Goal: Find contact information: Find contact information

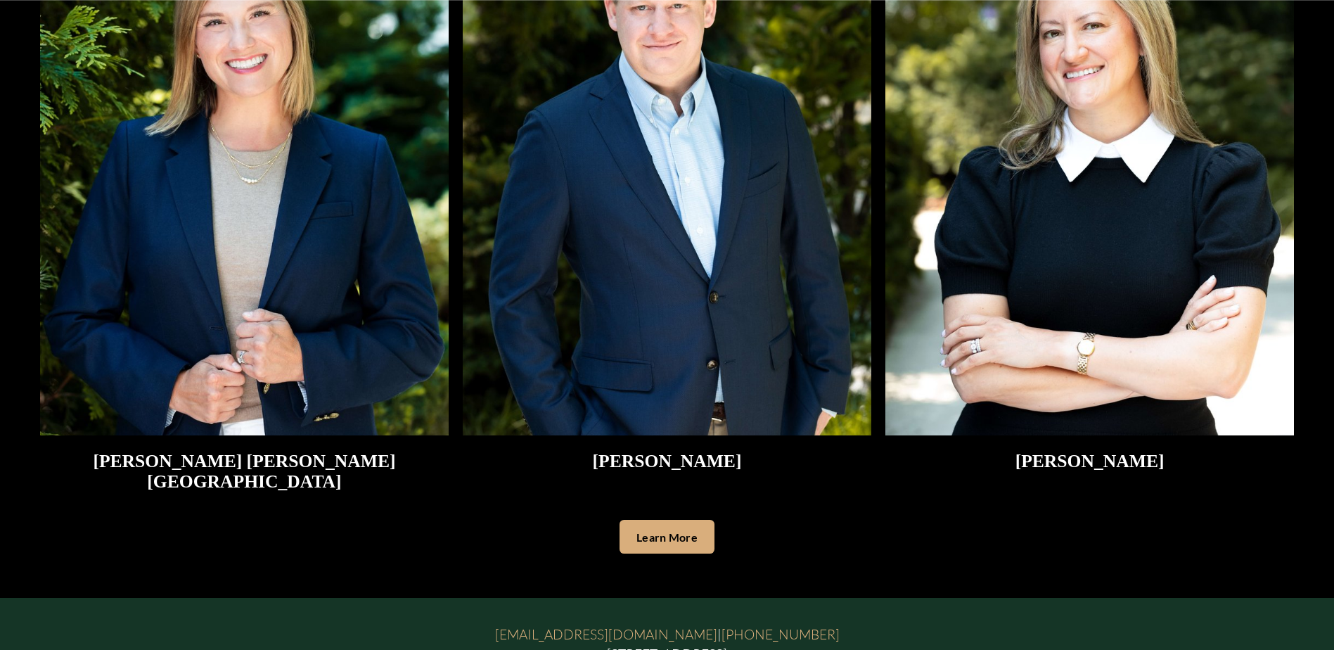
scroll to position [3741, 0]
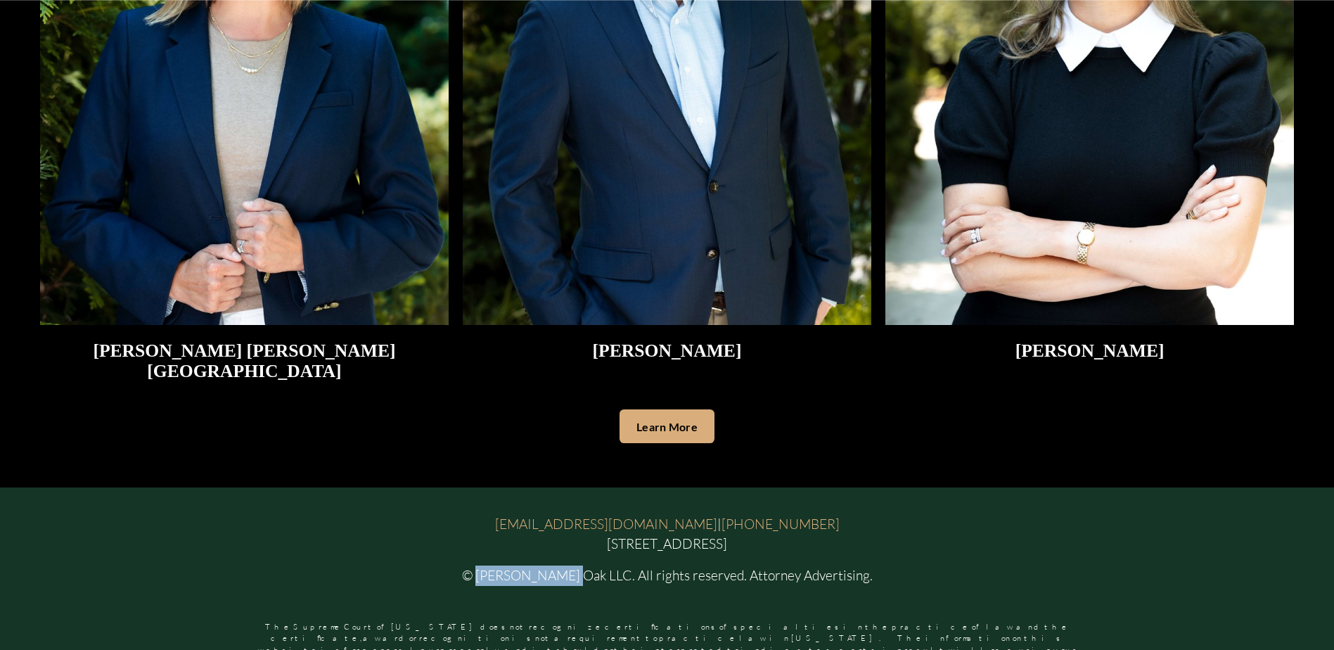
drag, startPoint x: 509, startPoint y: 558, endPoint x: 600, endPoint y: 563, distance: 90.9
click at [600, 565] on p "© [PERSON_NAME] Oak LLC. All rights reserved. Attorney Advertising." at bounding box center [667, 575] width 844 height 20
copy p "Mercer Oak LLC"
click at [852, 532] on p "[EMAIL_ADDRESS][DOMAIN_NAME] | [PHONE_NUMBER] [STREET_ADDRESS]" at bounding box center [667, 534] width 844 height 41
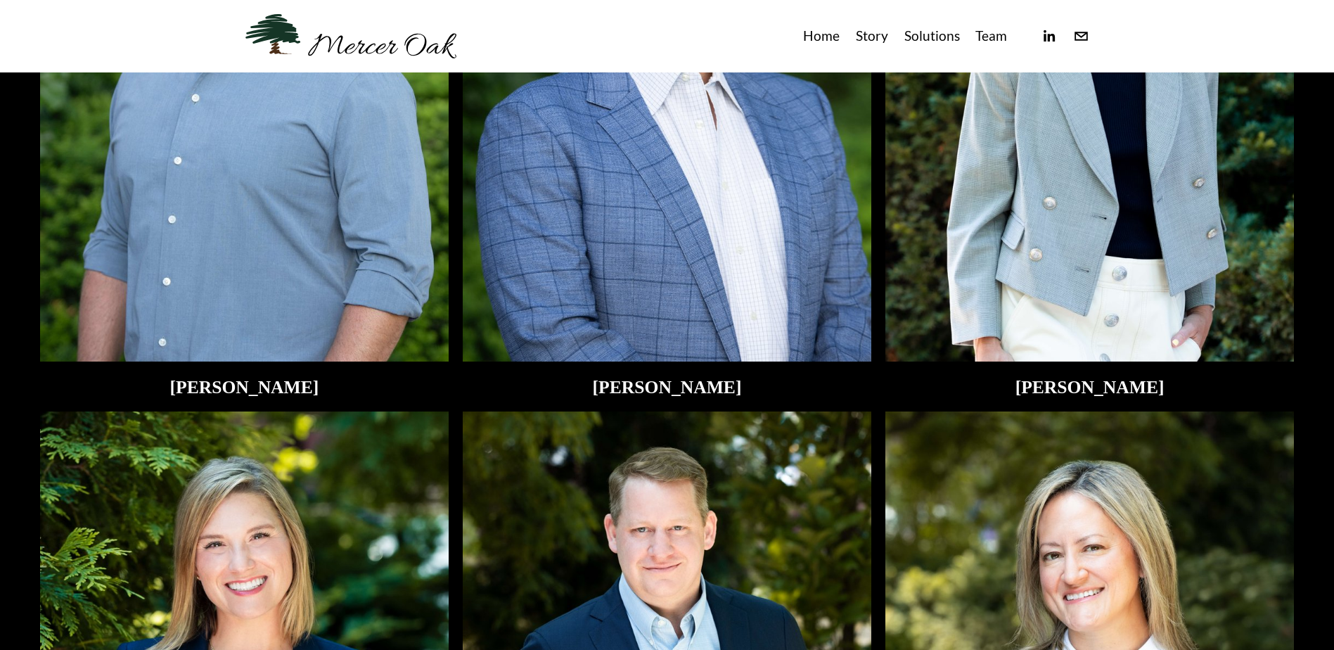
scroll to position [3108, 0]
click at [831, 37] on link "Home" at bounding box center [821, 36] width 37 height 23
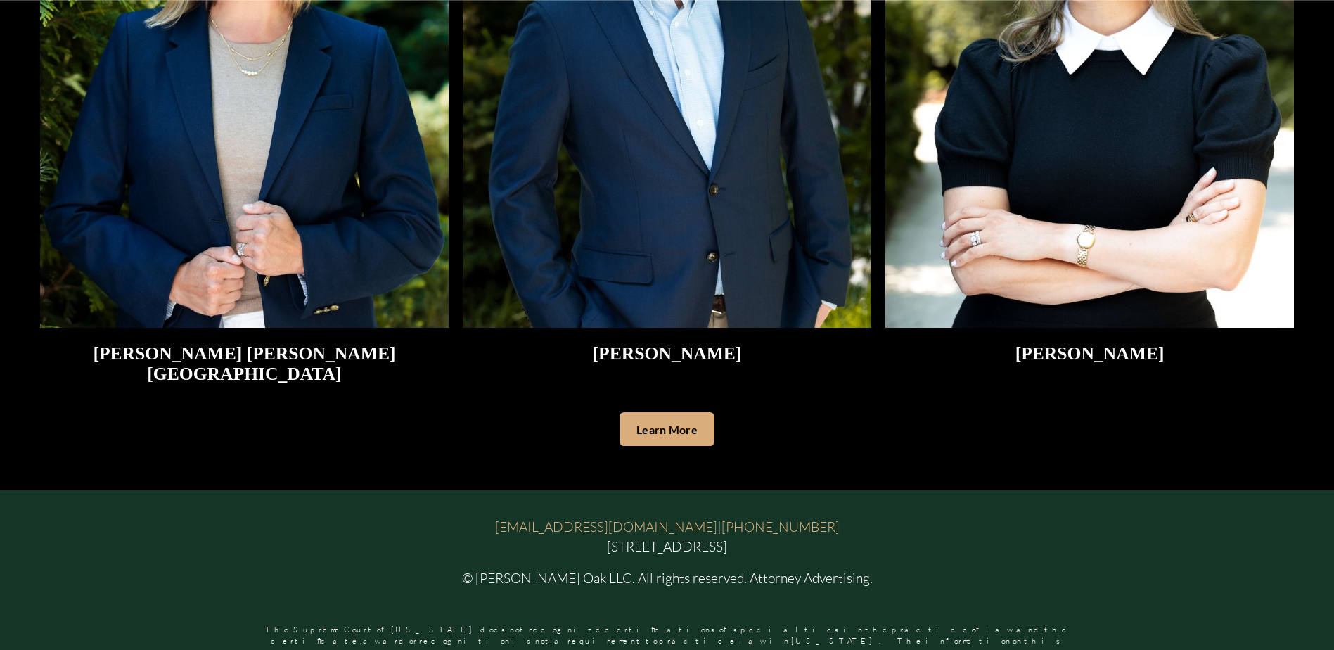
scroll to position [3741, 0]
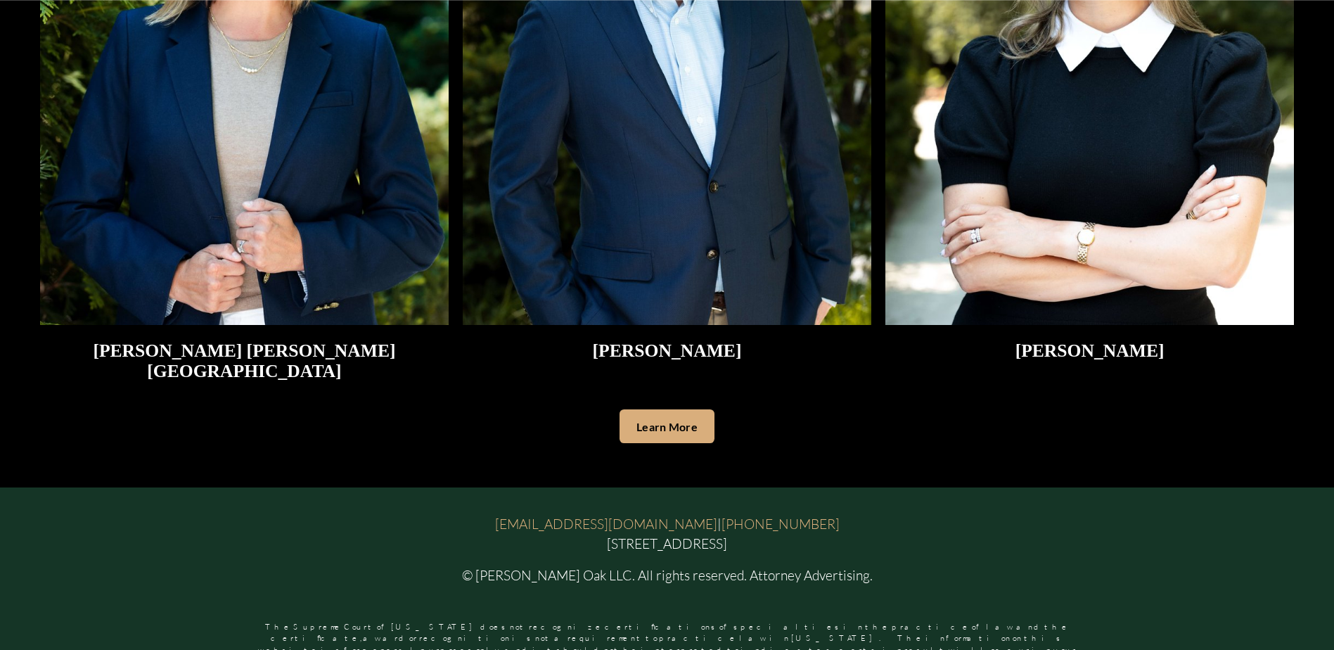
drag, startPoint x: 787, startPoint y: 525, endPoint x: 552, endPoint y: 525, distance: 234.9
click at [552, 525] on p "[EMAIL_ADDRESS][DOMAIN_NAME] | [PHONE_NUMBER] [STREET_ADDRESS]" at bounding box center [667, 534] width 844 height 41
drag, startPoint x: 552, startPoint y: 525, endPoint x: 563, endPoint y: 523, distance: 11.4
copy p "[STREET_ADDRESS]"
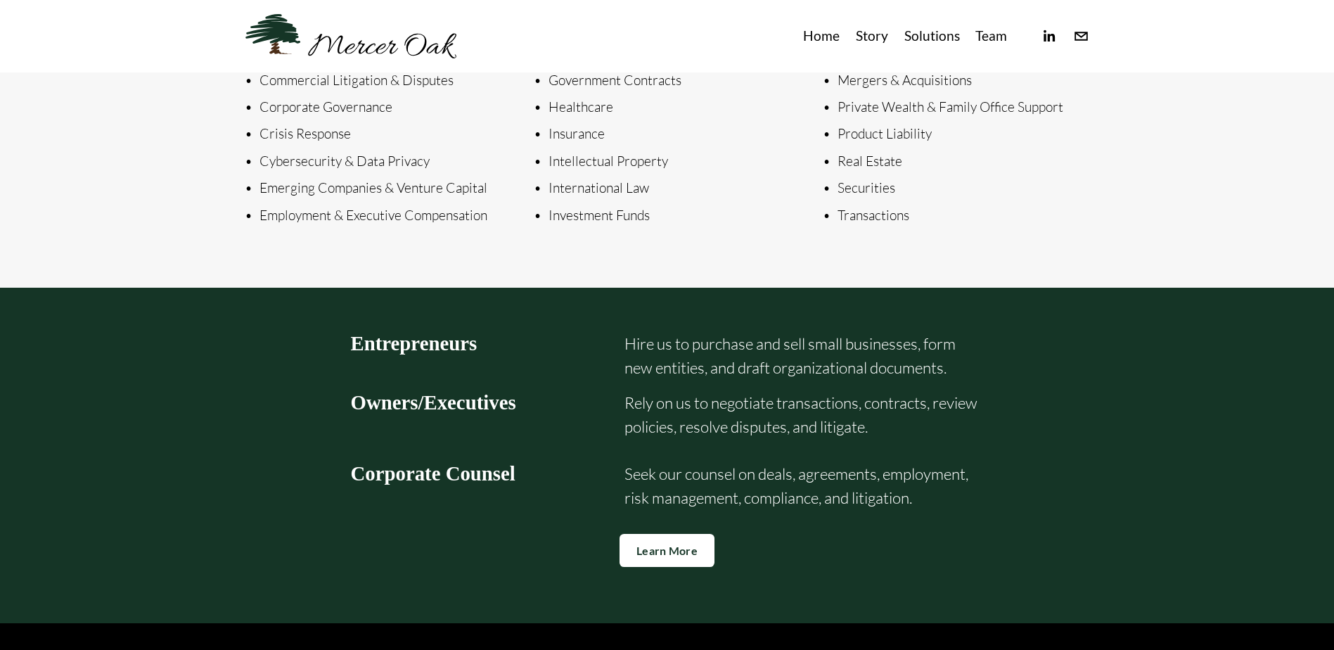
scroll to position [2053, 0]
